Goal: Task Accomplishment & Management: Use online tool/utility

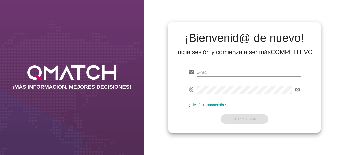
type input "[EMAIL_ADDRESS][DOMAIN_NAME]"
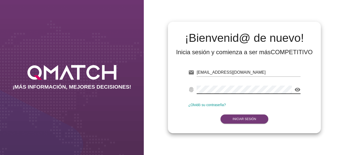
click at [230, 123] on button "Iniciar Sesión" at bounding box center [244, 119] width 48 height 9
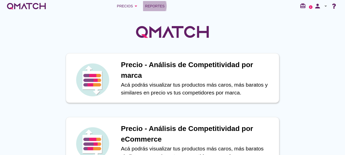
click at [161, 5] on span "Reportes" at bounding box center [155, 6] width 20 height 6
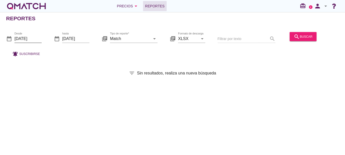
click at [34, 35] on input "[DATE]" at bounding box center [27, 39] width 27 height 8
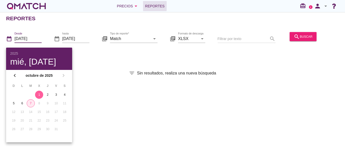
click at [32, 105] on div "7" at bounding box center [31, 103] width 8 height 5
type input "[DATE]"
click at [298, 41] on div "search buscar" at bounding box center [302, 38] width 31 height 17
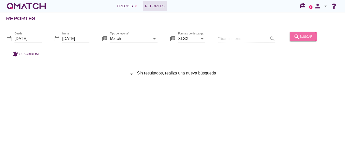
click at [296, 40] on button "search buscar" at bounding box center [302, 36] width 27 height 9
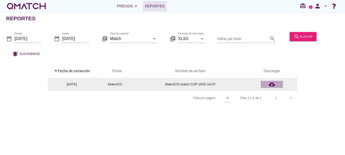
click at [275, 86] on icon "cloud_download" at bounding box center [271, 84] width 6 height 6
